Goal: Transaction & Acquisition: Purchase product/service

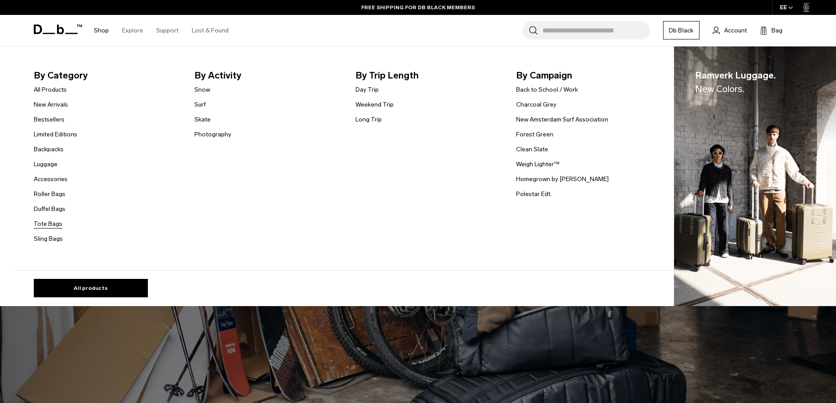
click at [54, 225] on link "Tote Bags" at bounding box center [48, 223] width 29 height 9
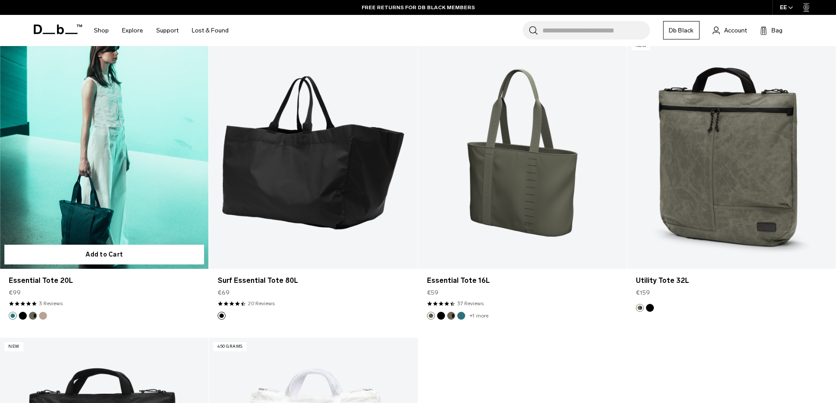
scroll to position [1053, 0]
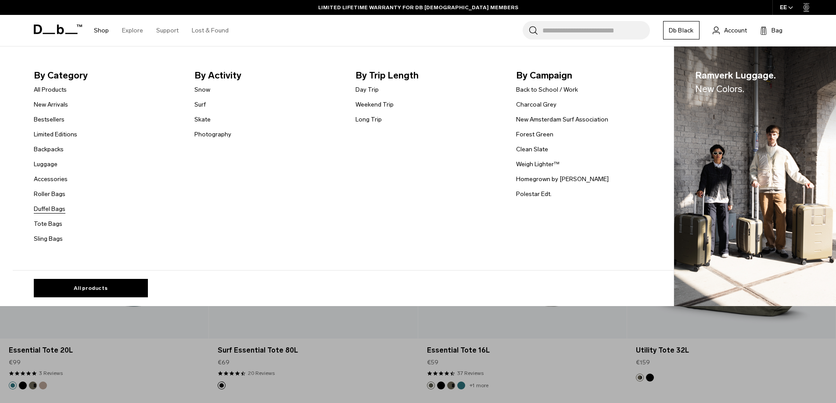
click at [46, 212] on link "Duffel Bags" at bounding box center [50, 208] width 32 height 9
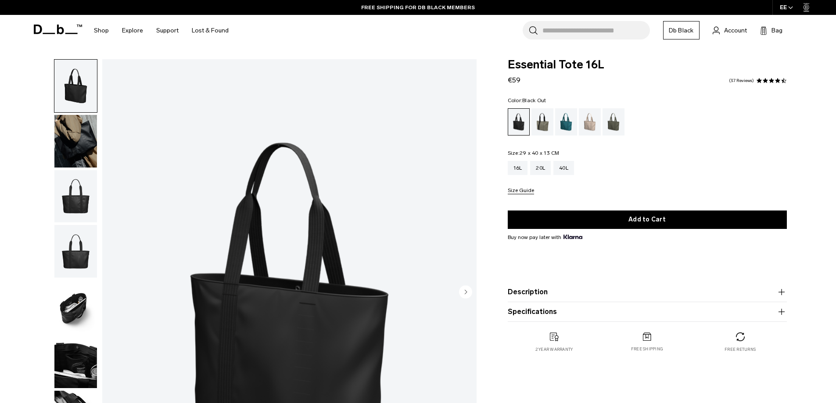
click at [75, 129] on img "button" at bounding box center [75, 141] width 43 height 53
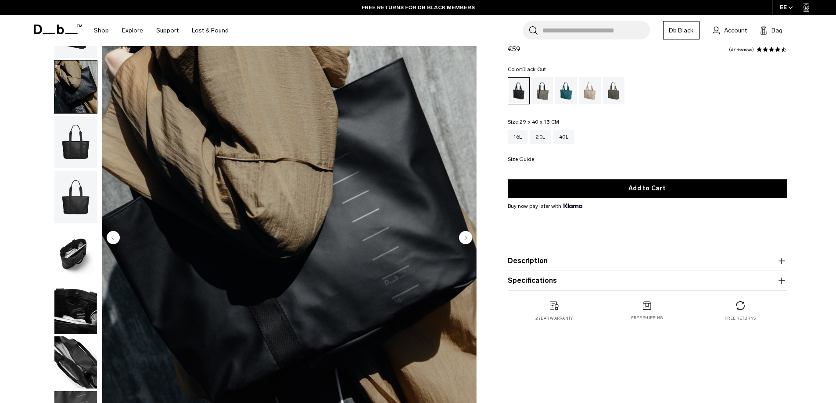
scroll to position [88, 0]
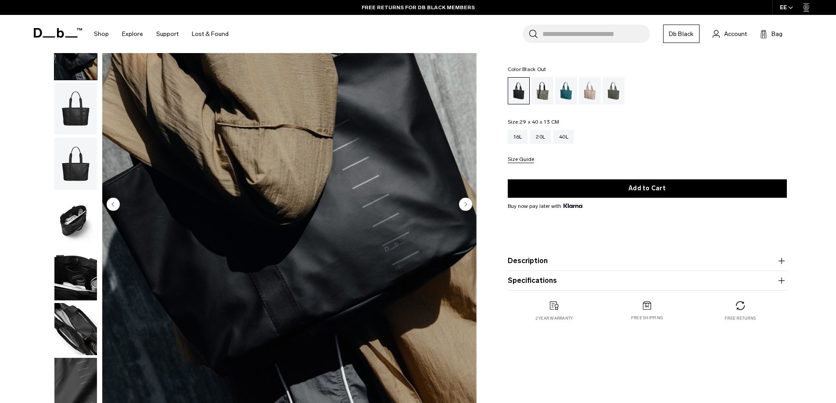
click at [79, 123] on img "button" at bounding box center [75, 108] width 43 height 53
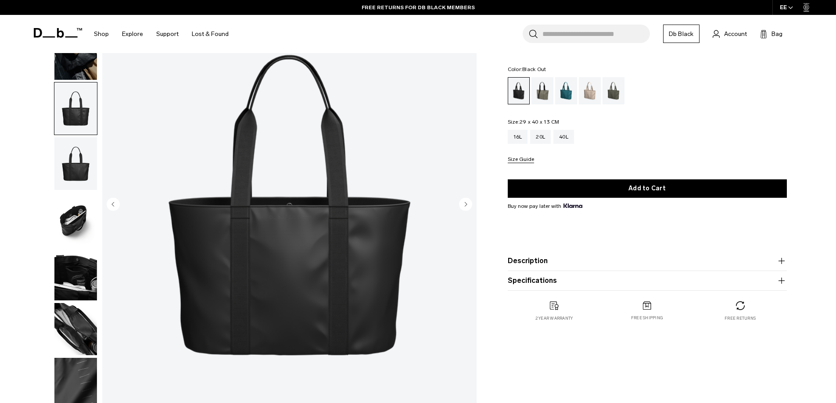
click at [73, 157] on img "button" at bounding box center [75, 163] width 43 height 53
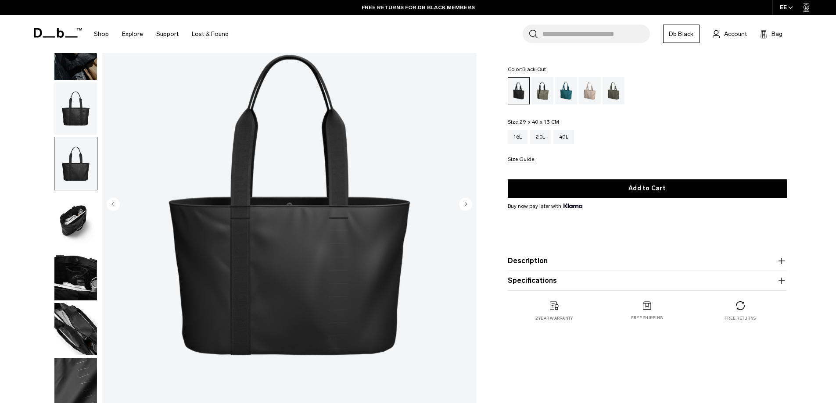
click at [79, 225] on img "button" at bounding box center [75, 219] width 43 height 53
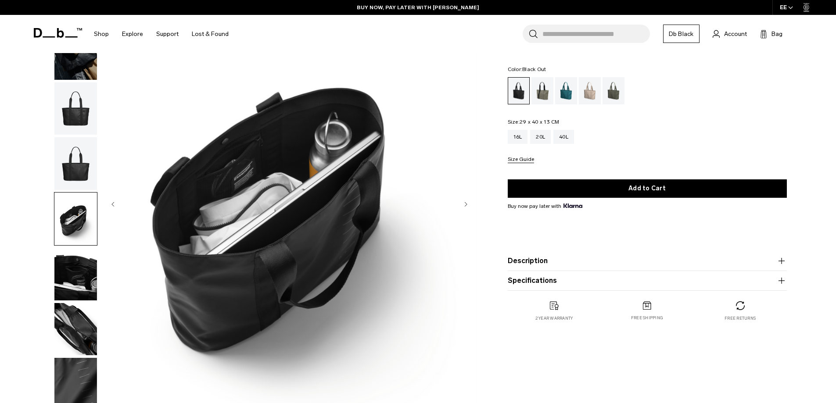
click at [85, 276] on img "button" at bounding box center [75, 274] width 43 height 53
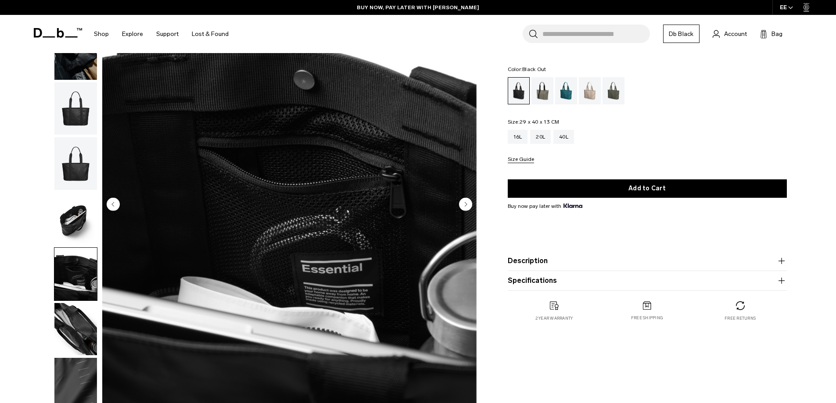
click at [80, 313] on img "button" at bounding box center [75, 329] width 43 height 53
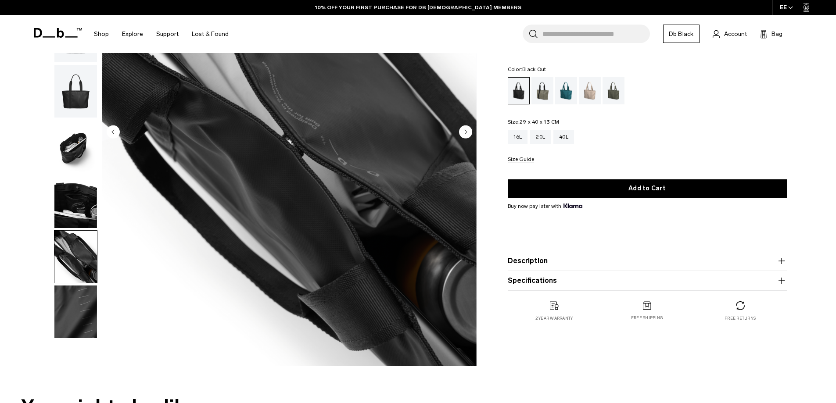
scroll to position [175, 0]
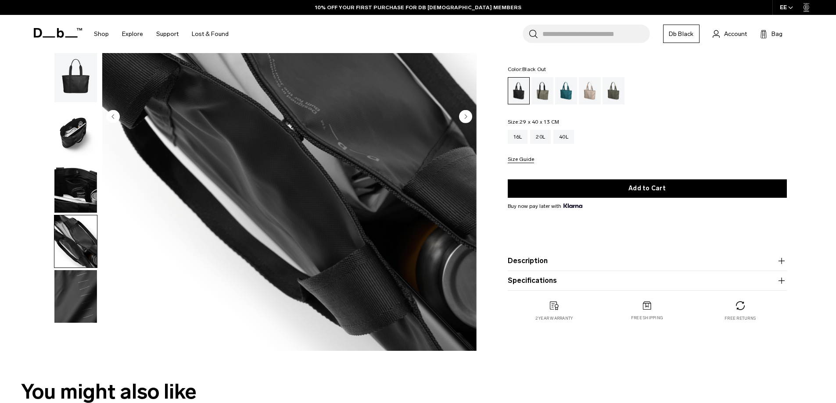
click at [74, 246] on img "button" at bounding box center [75, 241] width 43 height 53
click at [71, 293] on img "button" at bounding box center [75, 296] width 43 height 53
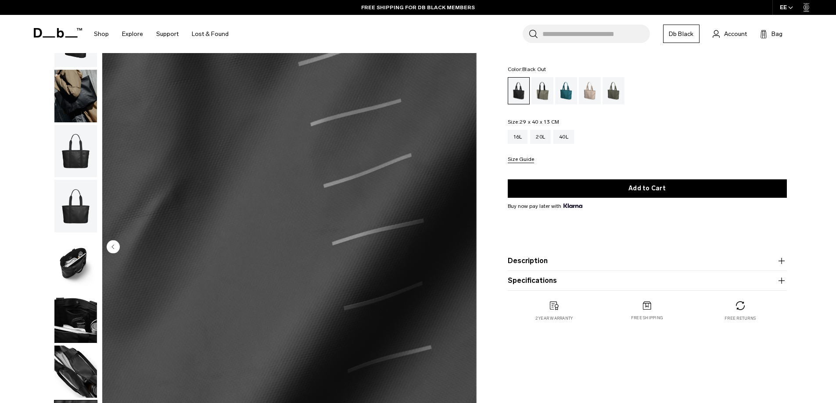
scroll to position [0, 0]
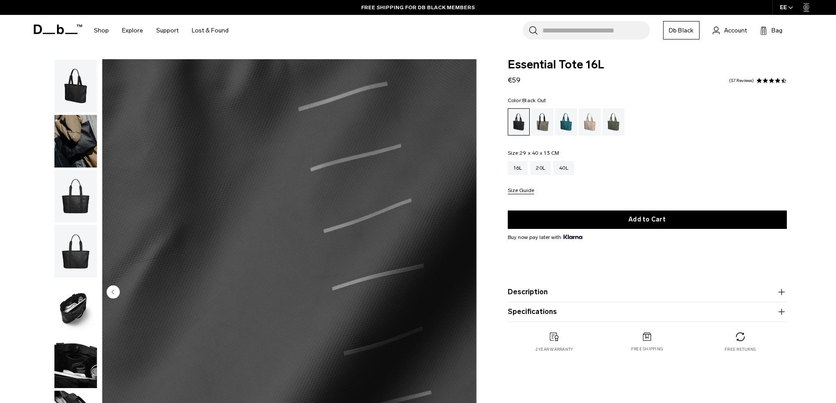
click at [85, 255] on img "button" at bounding box center [75, 251] width 43 height 53
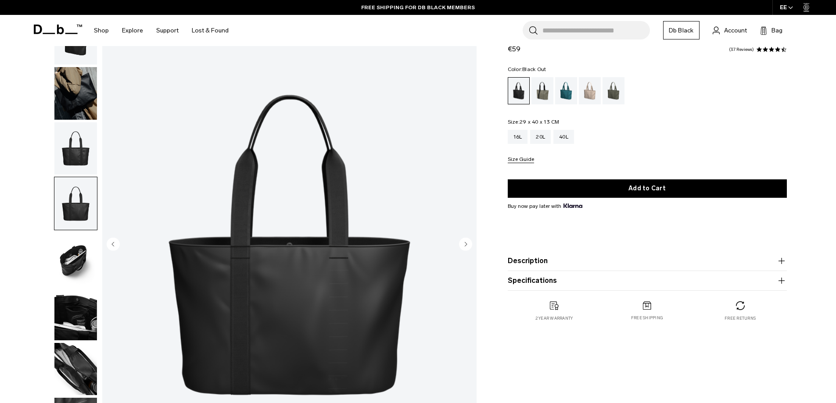
scroll to position [88, 0]
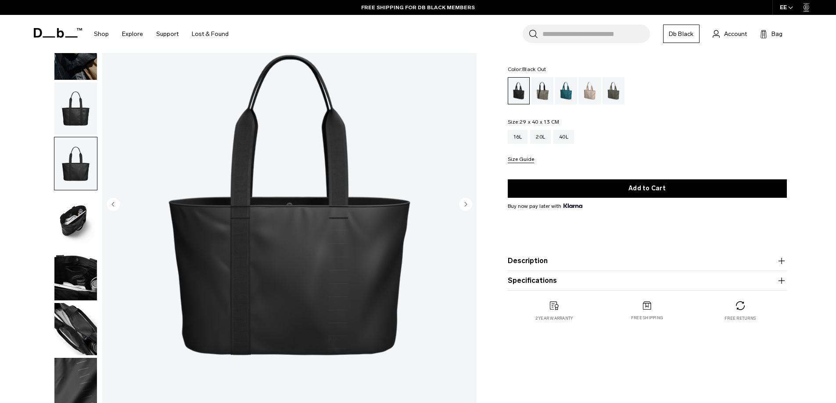
click at [85, 110] on img "button" at bounding box center [75, 108] width 43 height 53
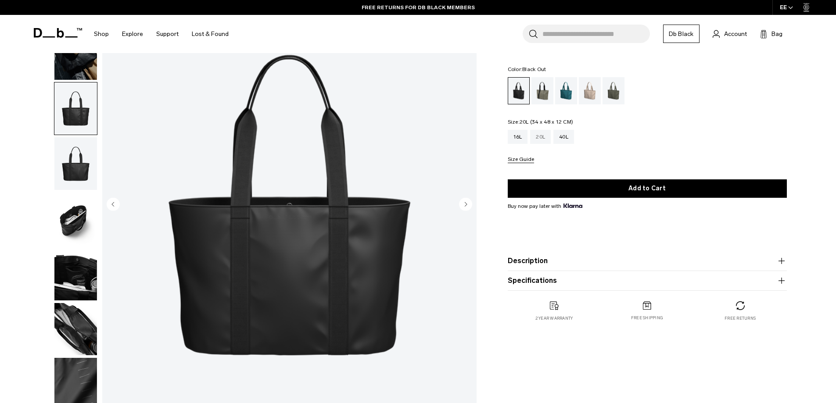
click at [537, 136] on div "20L" at bounding box center [540, 137] width 21 height 14
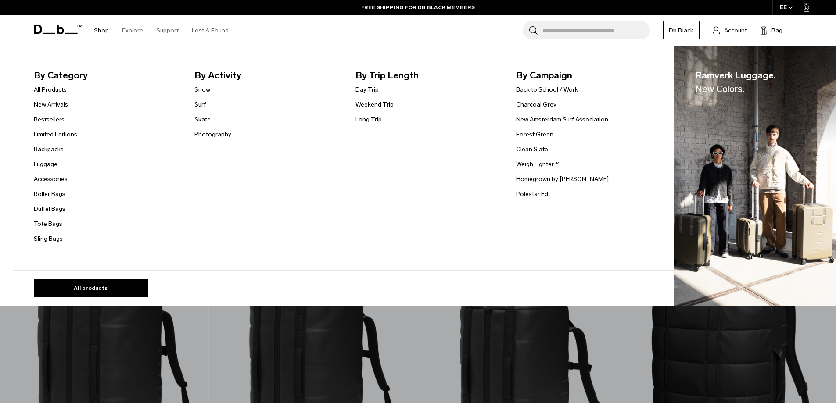
click at [68, 106] on link "New Arrivals" at bounding box center [51, 104] width 34 height 9
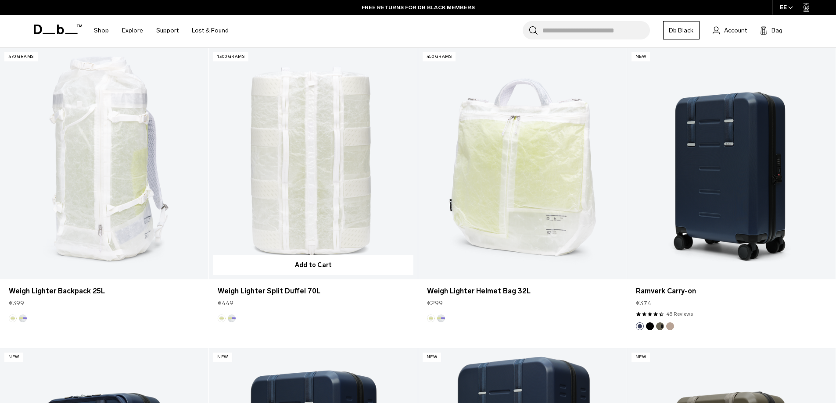
scroll to position [88, 0]
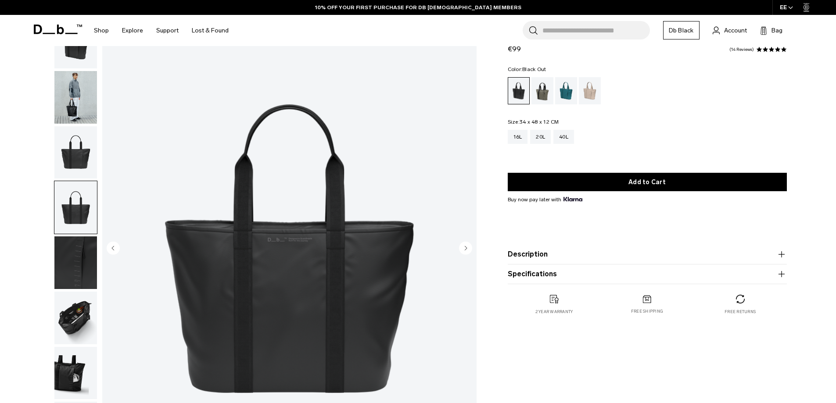
click at [81, 312] on img "button" at bounding box center [75, 318] width 43 height 53
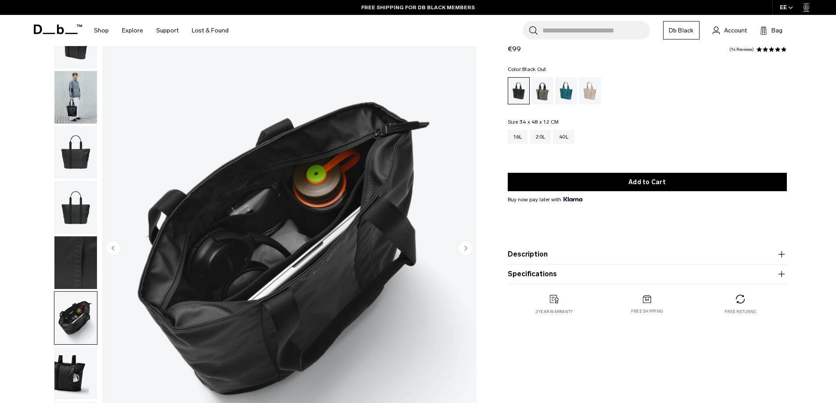
scroll to position [88, 0]
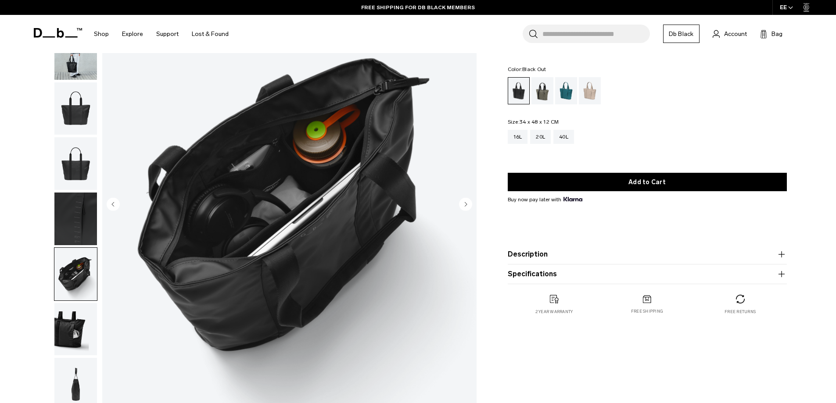
click at [87, 335] on img "button" at bounding box center [75, 329] width 43 height 53
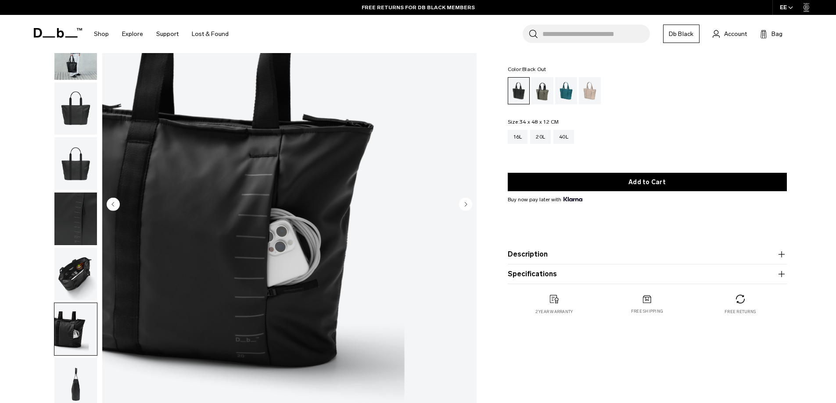
click at [80, 368] on img "button" at bounding box center [75, 384] width 43 height 53
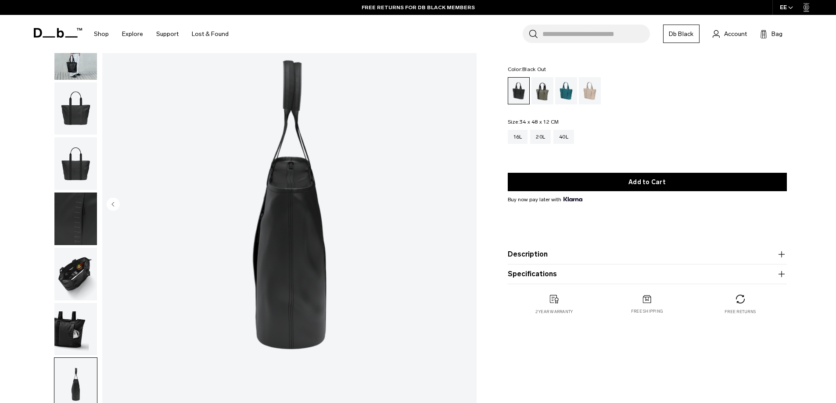
click at [82, 224] on img "button" at bounding box center [75, 219] width 43 height 53
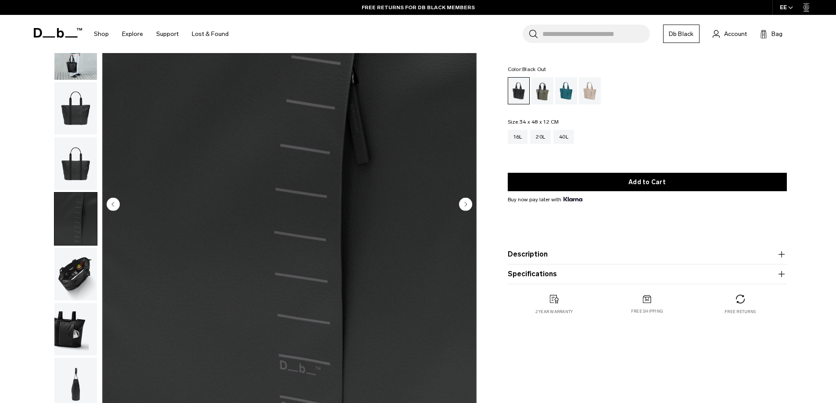
click at [79, 148] on img "button" at bounding box center [75, 163] width 43 height 53
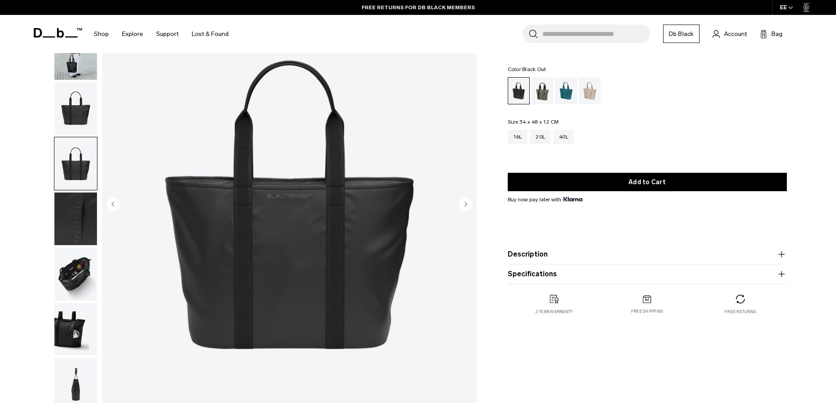
click at [73, 121] on img "button" at bounding box center [75, 108] width 43 height 53
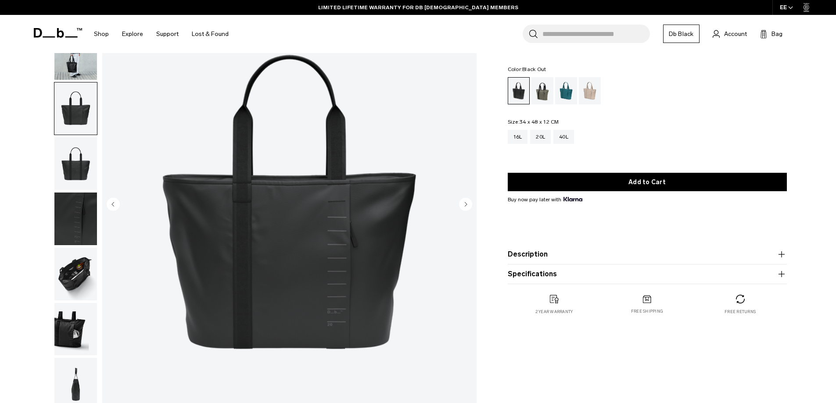
click at [78, 259] on img "button" at bounding box center [75, 274] width 43 height 53
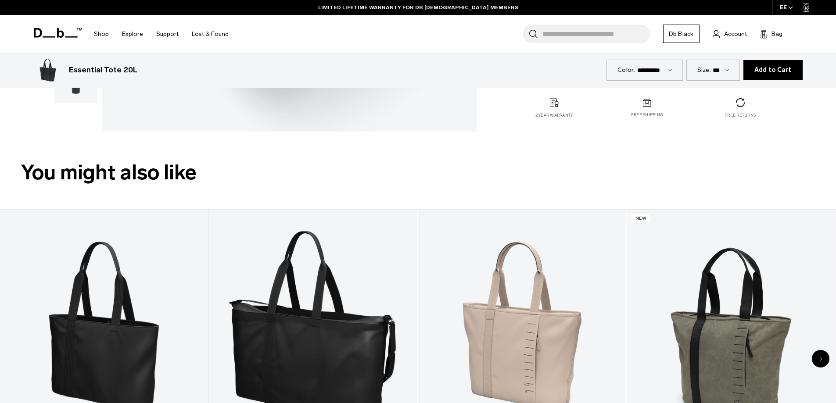
scroll to position [526, 0]
